Goal: Transaction & Acquisition: Book appointment/travel/reservation

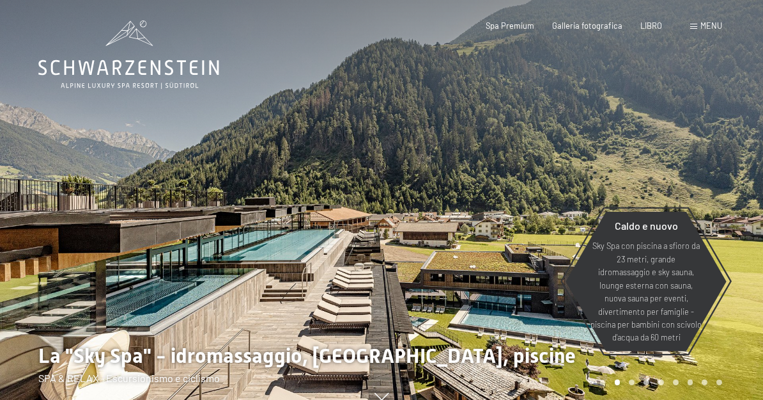
click at [712, 21] on font "menu" at bounding box center [712, 25] width 22 height 10
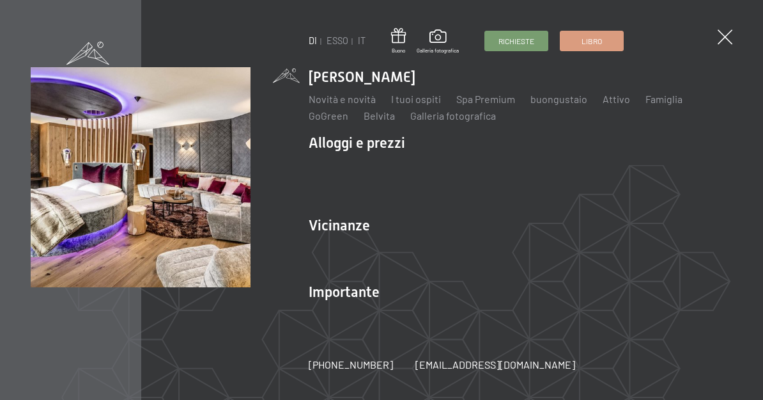
click at [460, 187] on font "prenotazione" at bounding box center [474, 181] width 60 height 12
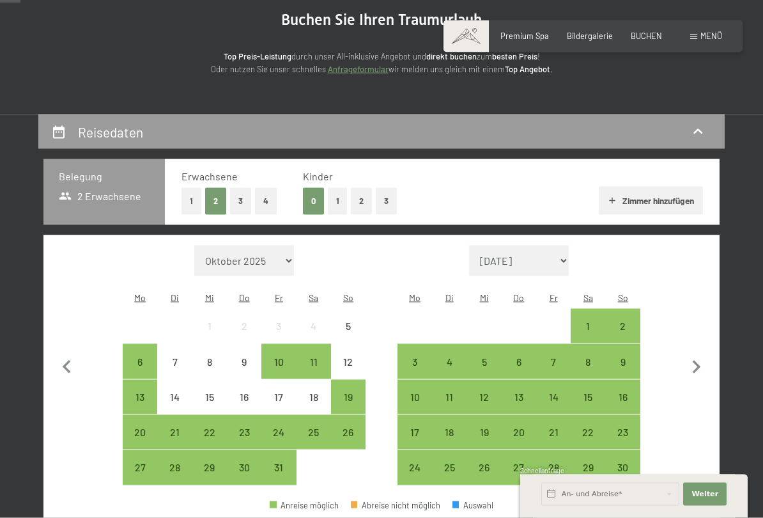
scroll to position [141, 0]
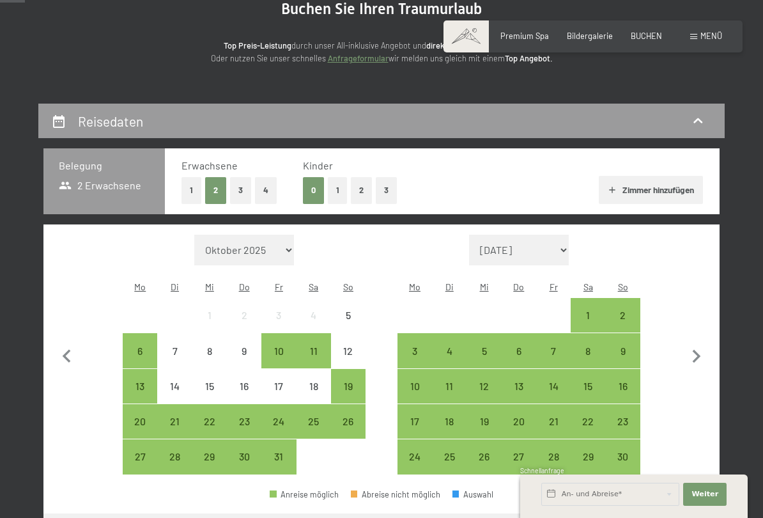
click at [554, 416] on div "21" at bounding box center [554, 432] width 32 height 32
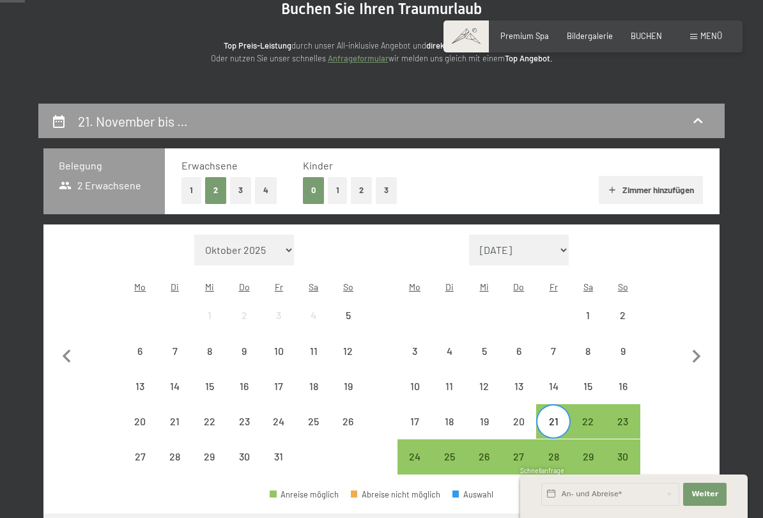
click at [630, 416] on div "23" at bounding box center [623, 432] width 32 height 32
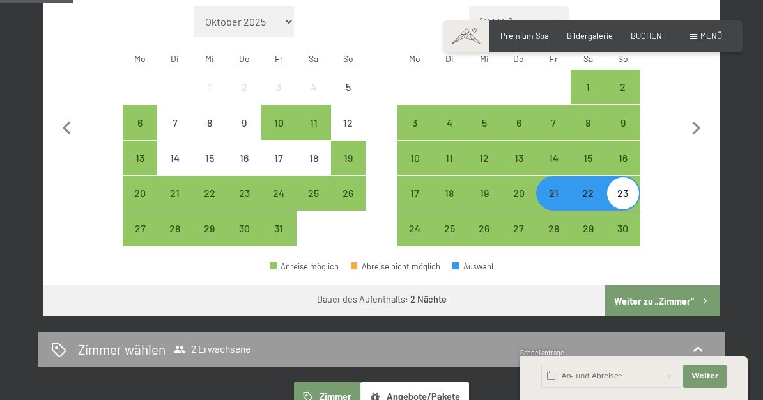
scroll to position [368, 0]
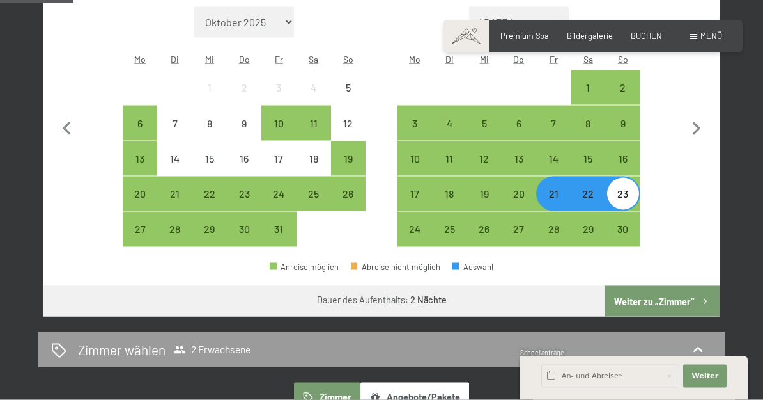
click at [698, 123] on icon "button" at bounding box center [697, 129] width 27 height 27
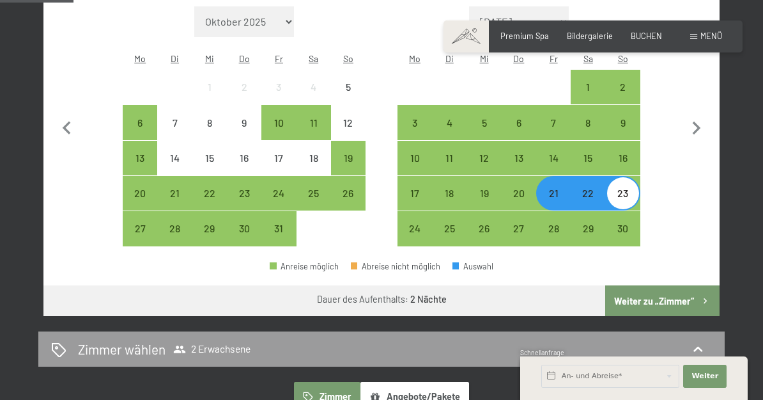
select select "2025-11-01"
select select "2025-12-01"
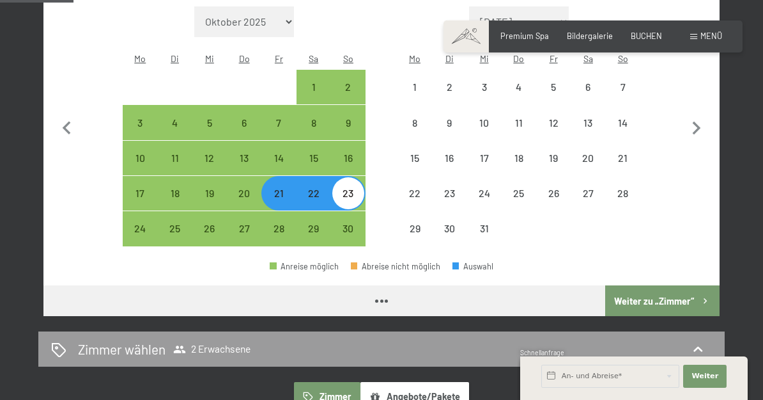
select select "2025-11-01"
select select "2025-12-01"
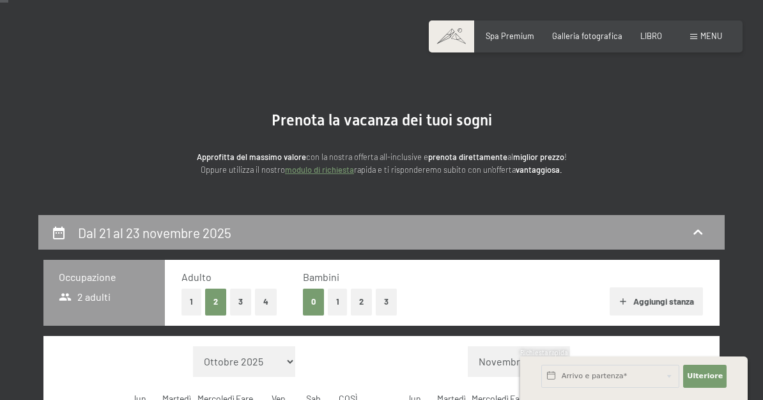
scroll to position [0, 0]
